Goal: Task Accomplishment & Management: Manage account settings

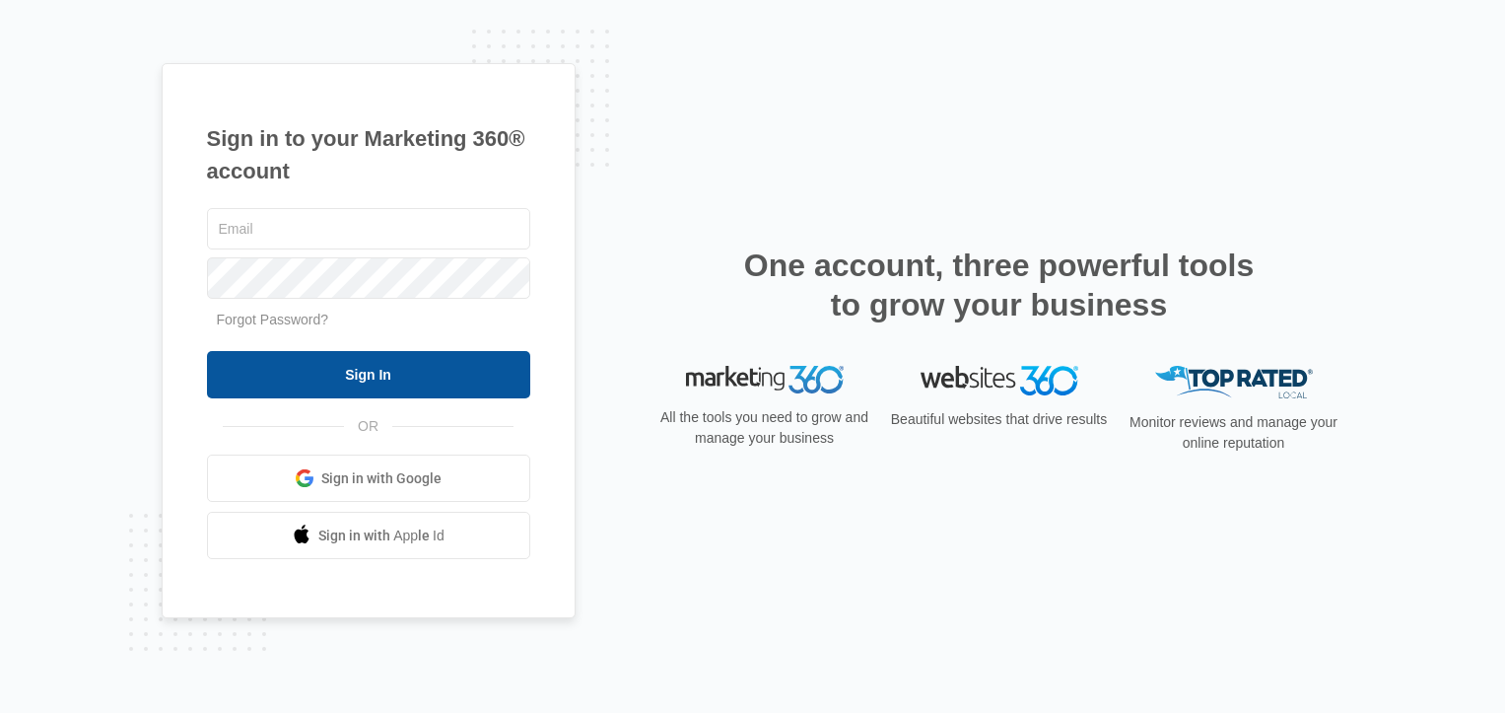
click at [380, 377] on input "Sign In" at bounding box center [368, 374] width 323 height 47
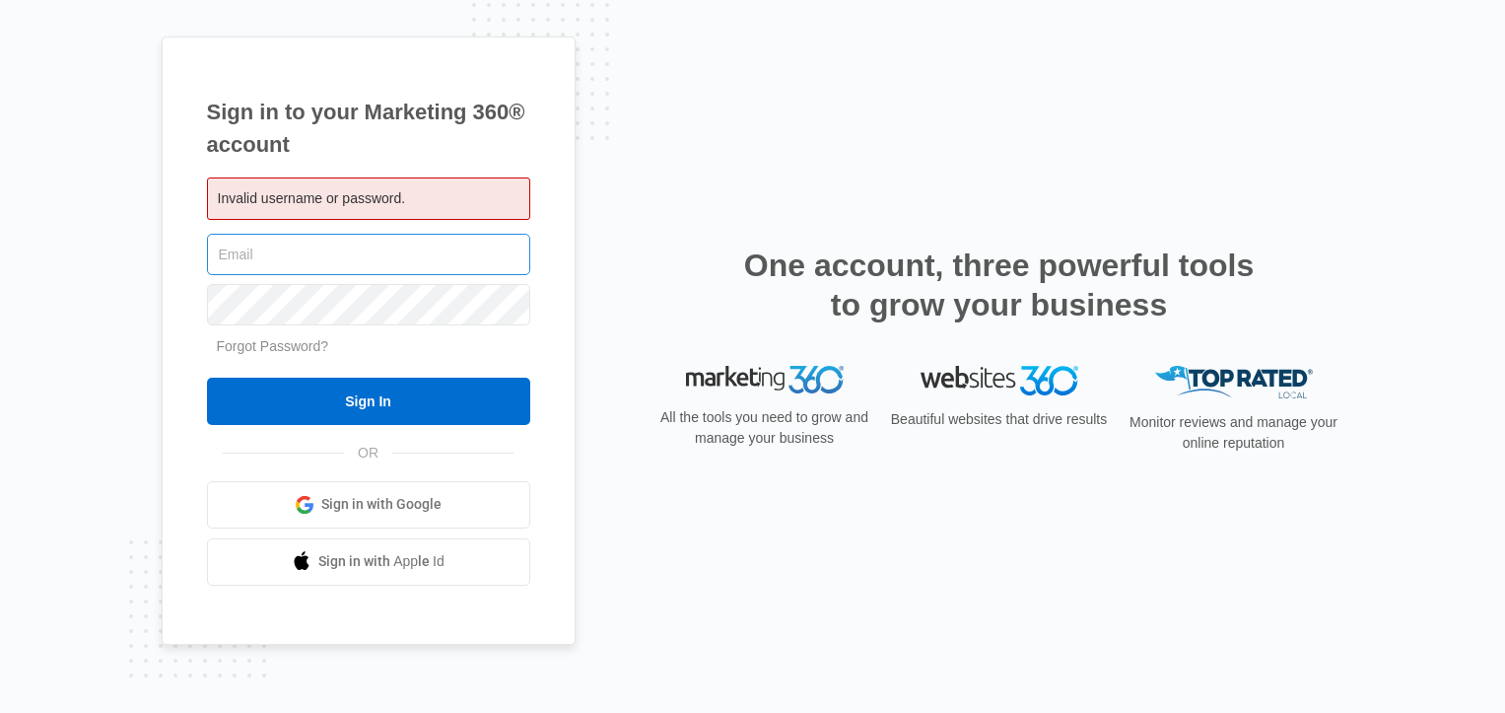
click at [368, 254] on input "text" at bounding box center [368, 254] width 323 height 41
type input "[PERSON_NAME][EMAIL_ADDRESS][DOMAIN_NAME]"
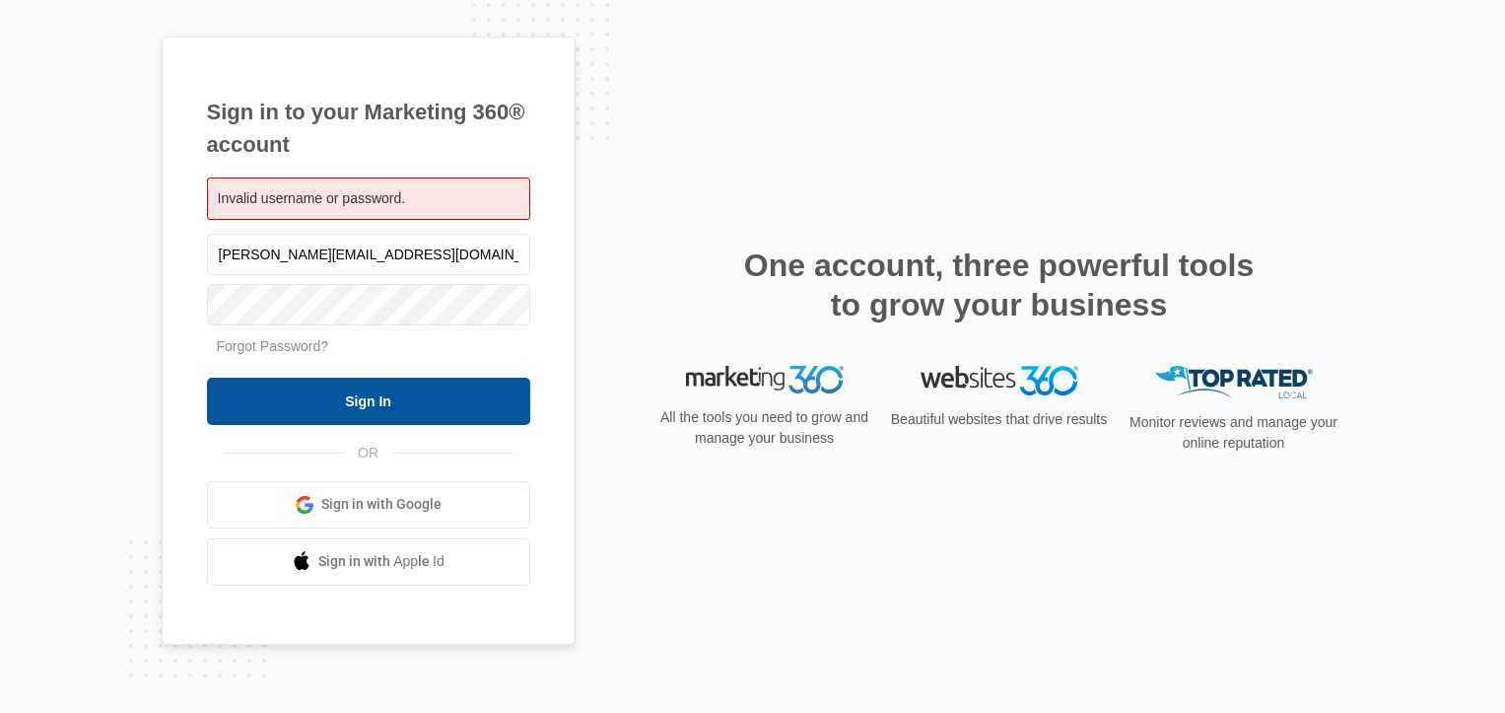
click at [376, 395] on input "Sign In" at bounding box center [368, 401] width 323 height 47
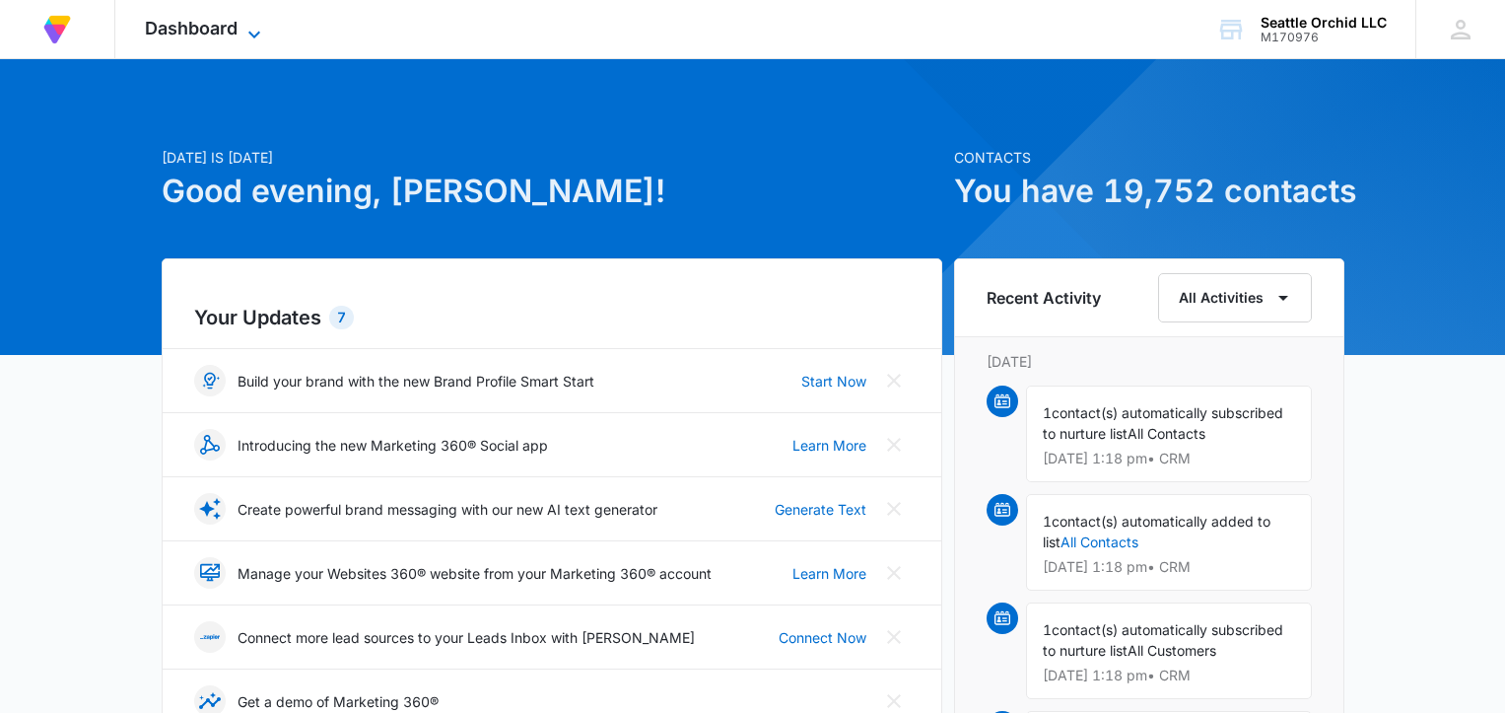
click at [249, 31] on icon at bounding box center [254, 34] width 12 height 7
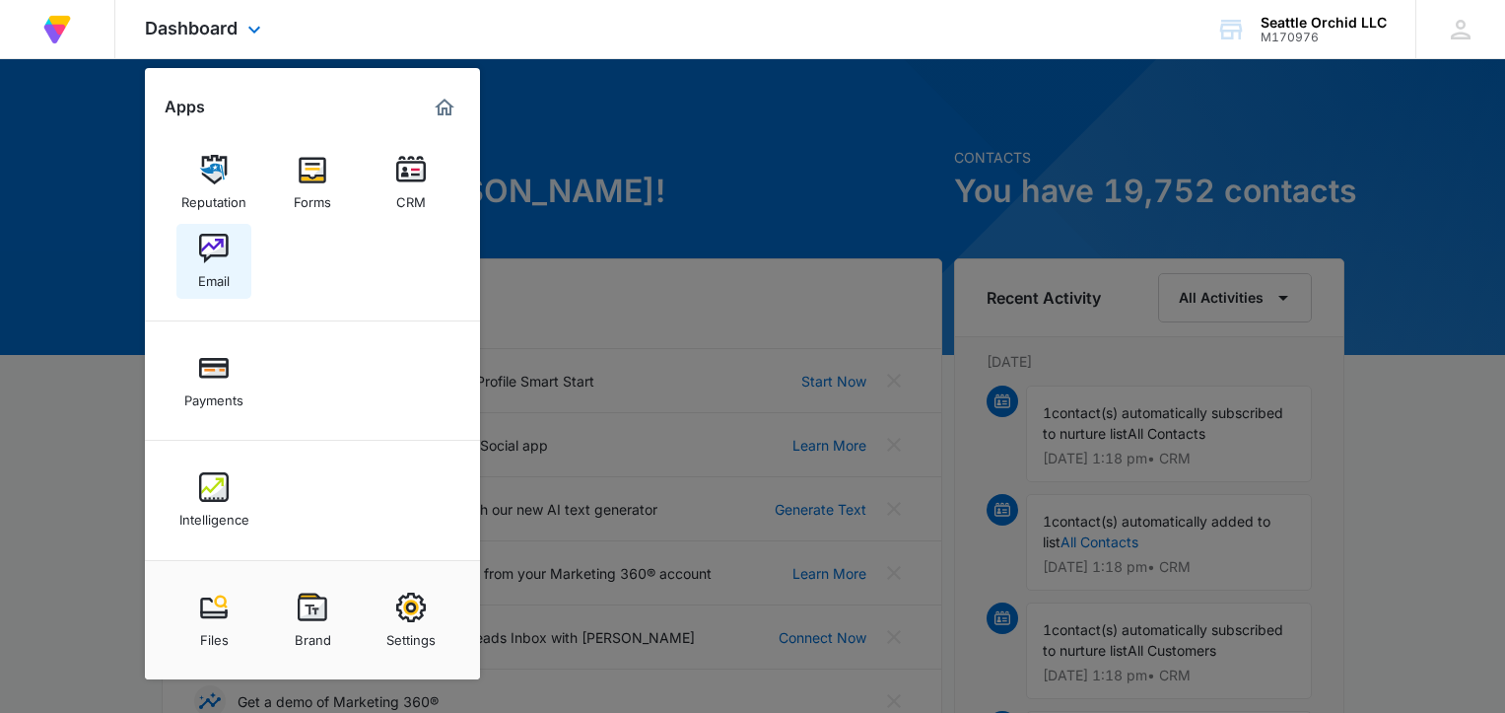
click at [213, 249] on img at bounding box center [214, 249] width 30 height 30
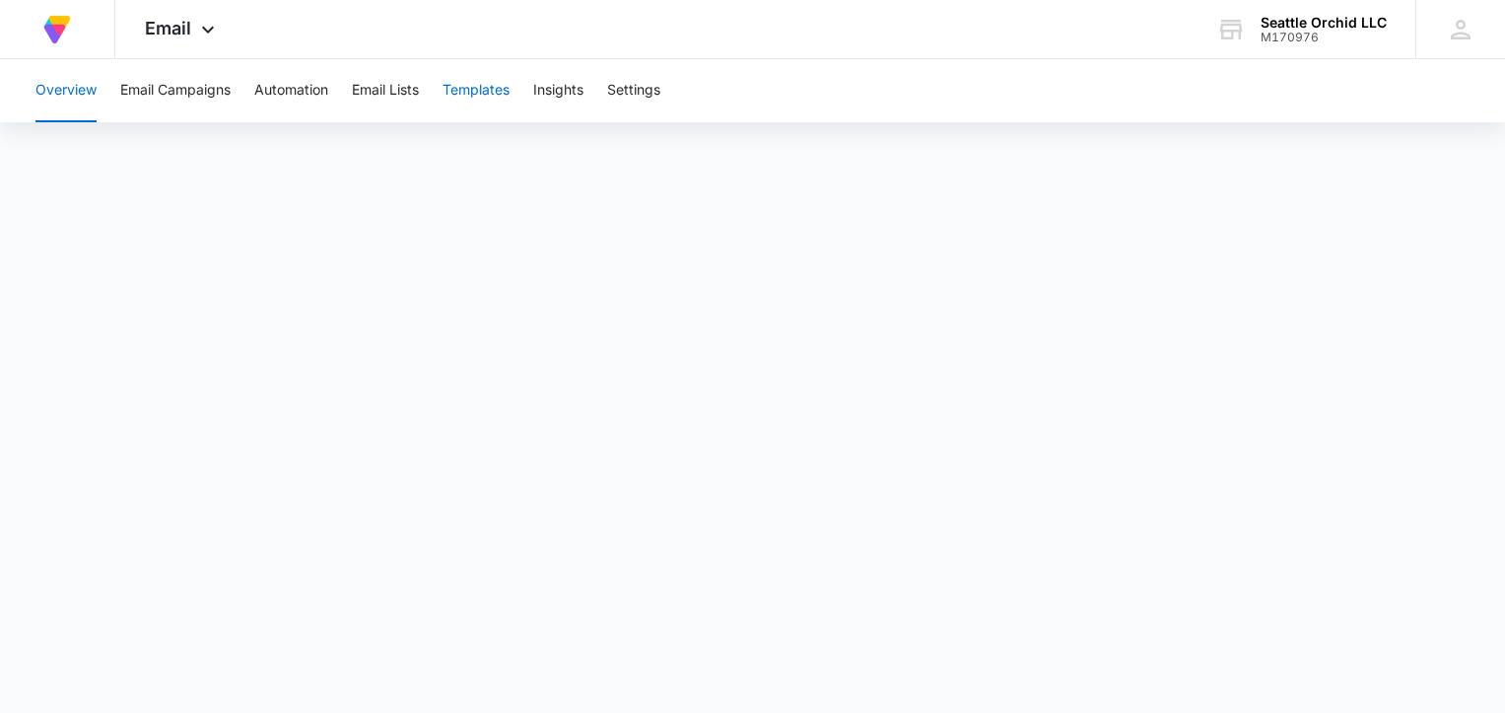
click at [481, 95] on button "Templates" at bounding box center [476, 90] width 67 height 63
click at [196, 88] on button "Email Campaigns" at bounding box center [175, 90] width 110 height 63
